Goal: Task Accomplishment & Management: Use online tool/utility

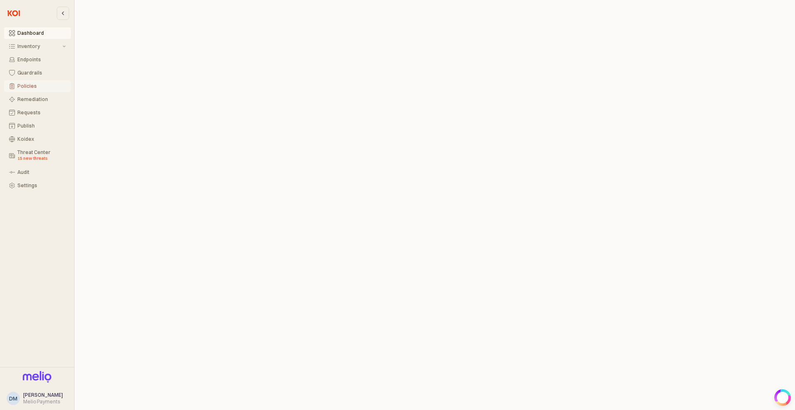
click at [29, 90] on button "Policies" at bounding box center [37, 86] width 67 height 12
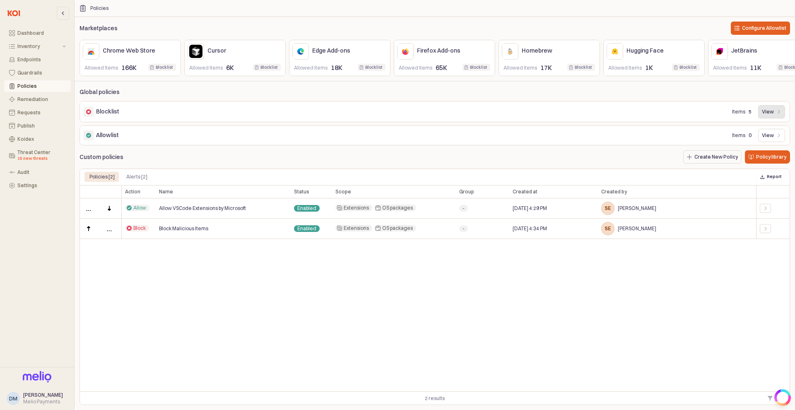
click at [777, 110] on icon "App Frame" at bounding box center [779, 111] width 5 height 5
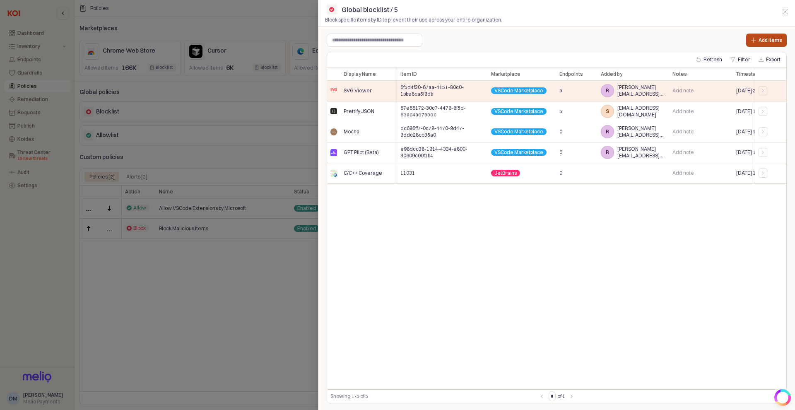
click at [768, 41] on p "Add items" at bounding box center [771, 40] width 24 height 7
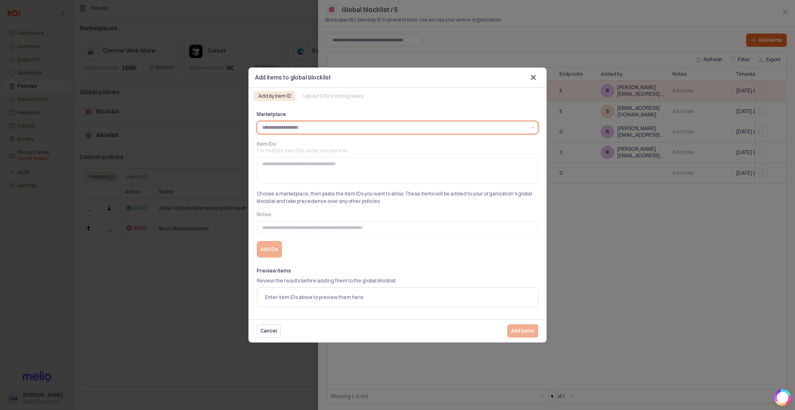
click at [319, 131] on input "Marketplace" at bounding box center [394, 127] width 264 height 8
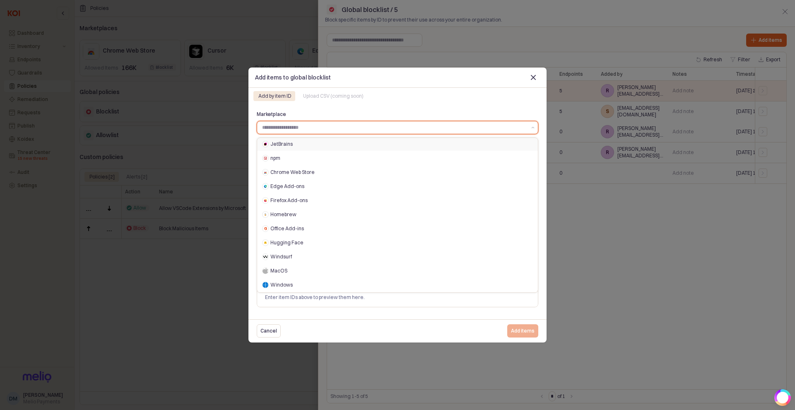
scroll to position [70, 0]
click at [288, 259] on div "MacOS" at bounding box center [399, 257] width 258 height 7
type input "*****"
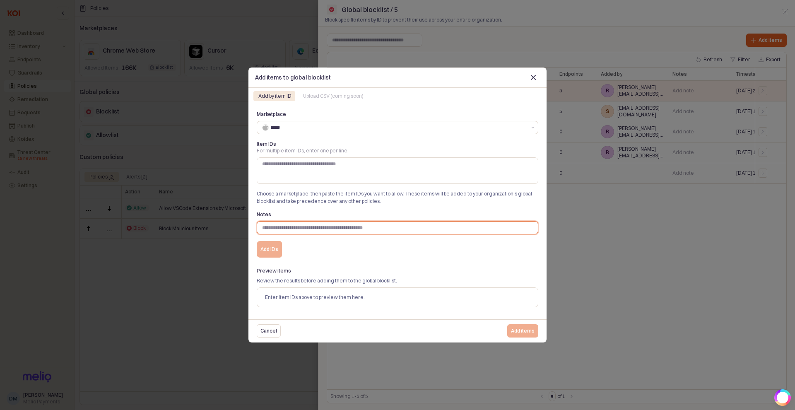
click at [303, 230] on input "Notes" at bounding box center [397, 228] width 281 height 12
click at [339, 100] on div "Upload CSV (coming soon)" at bounding box center [333, 96] width 60 height 10
click at [538, 78] on div "Close" at bounding box center [533, 77] width 12 height 12
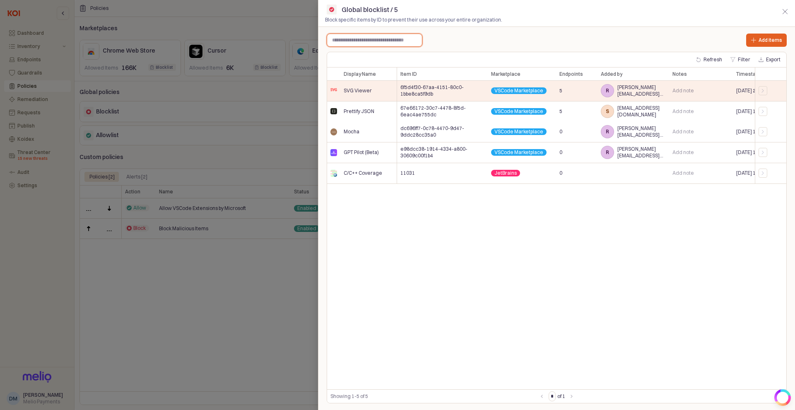
click at [400, 43] on input "text" at bounding box center [374, 40] width 95 height 12
click at [779, 16] on div "button" at bounding box center [785, 11] width 12 height 12
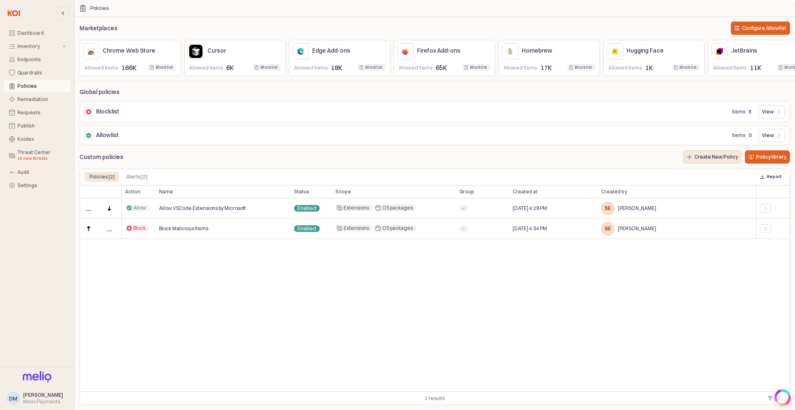
click at [724, 159] on p "Create New Policy" at bounding box center [716, 157] width 43 height 7
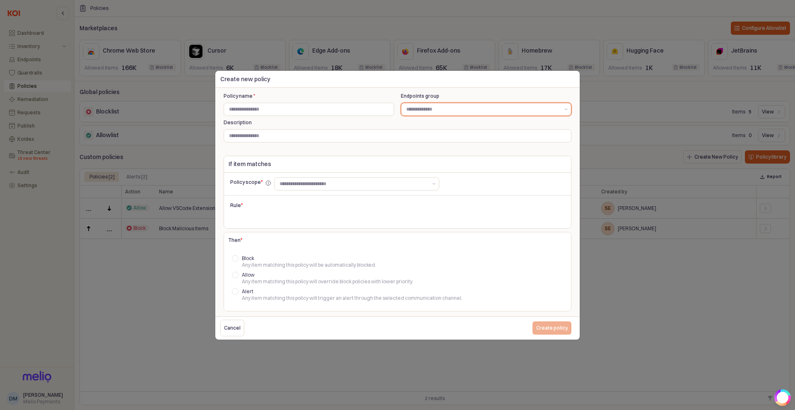
click at [448, 109] on input "Endpoints group" at bounding box center [482, 109] width 153 height 8
click at [324, 128] on div "Description" at bounding box center [398, 130] width 348 height 23
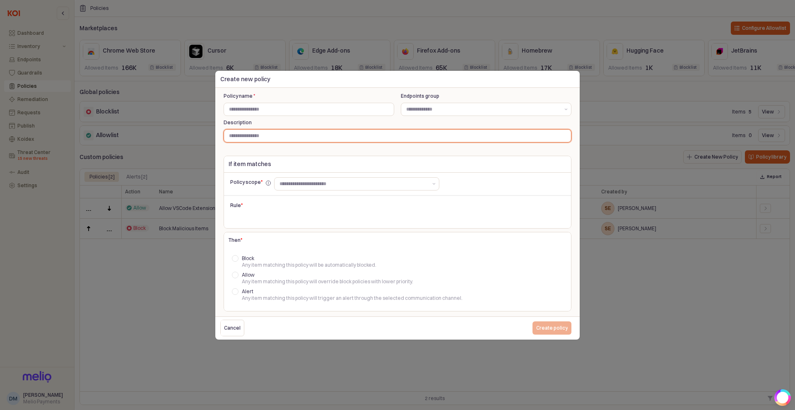
click at [322, 136] on input "Description" at bounding box center [397, 136] width 347 height 12
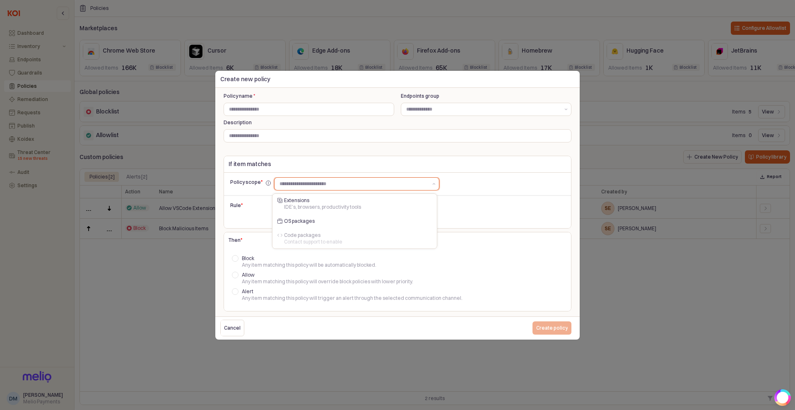
click at [299, 180] on input "text" at bounding box center [354, 184] width 148 height 8
click at [318, 219] on div "OS packages" at bounding box center [355, 221] width 143 height 7
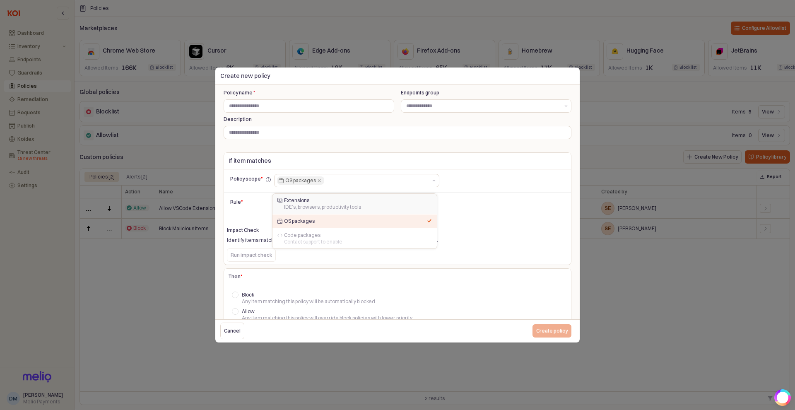
click at [242, 201] on p "Rule *" at bounding box center [270, 201] width 80 height 7
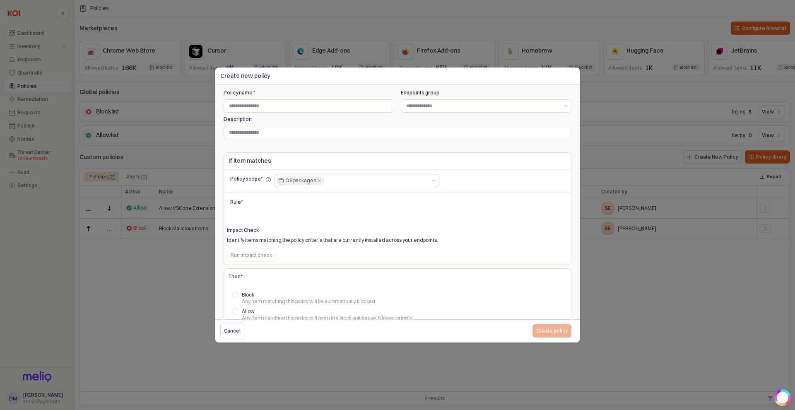
scroll to position [34, 0]
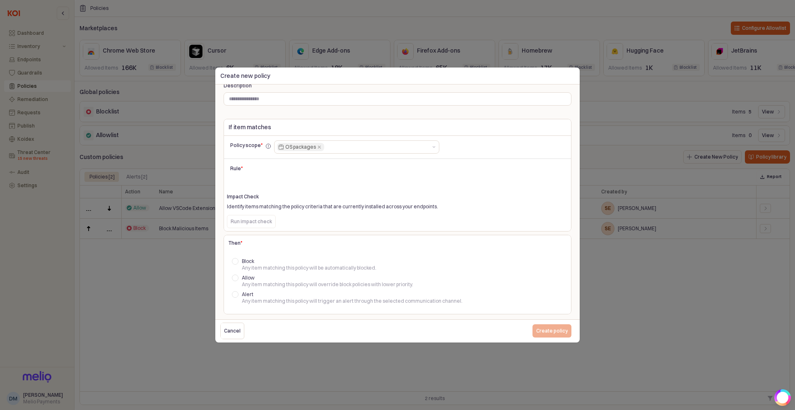
click at [243, 263] on span "Block" at bounding box center [248, 261] width 12 height 6
click at [236, 263] on div at bounding box center [235, 261] width 7 height 7
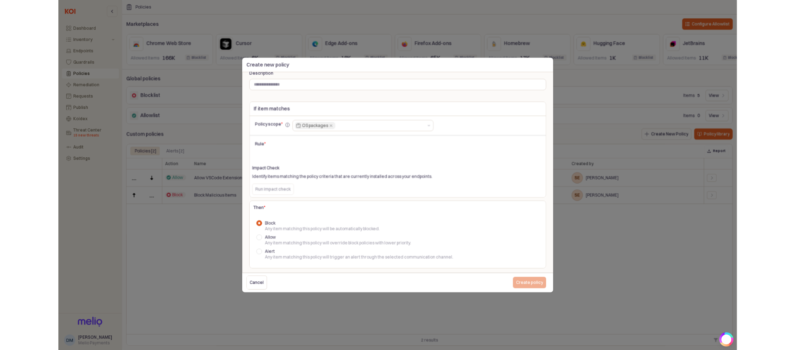
scroll to position [0, 0]
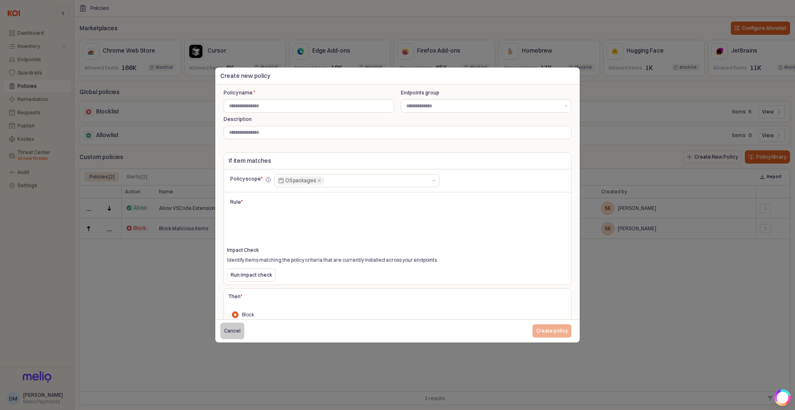
click at [237, 328] on p "Cancel" at bounding box center [232, 331] width 17 height 7
